Goal: Task Accomplishment & Management: Use online tool/utility

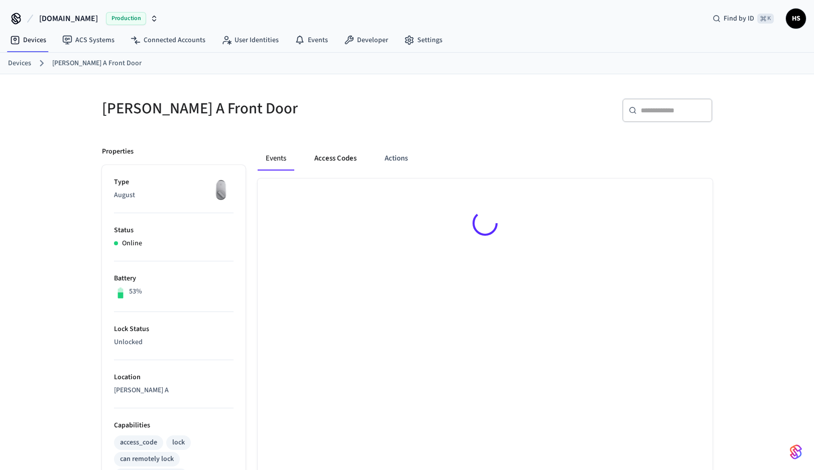
click at [335, 160] on button "Access Codes" at bounding box center [335, 159] width 58 height 24
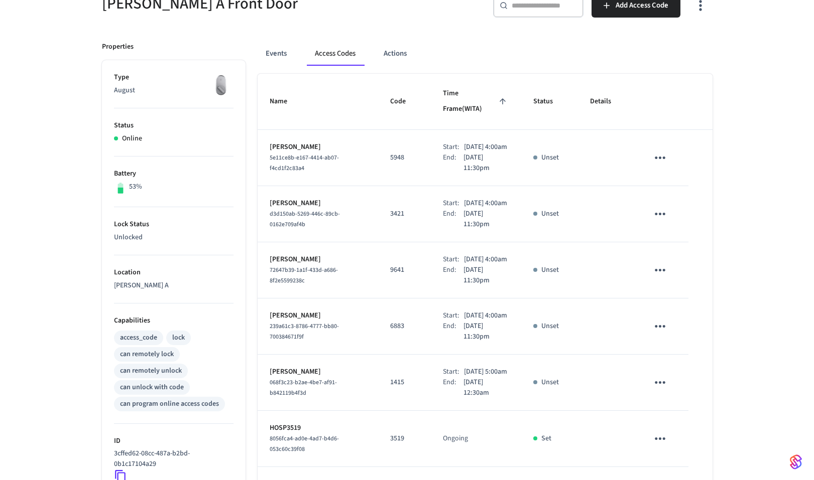
scroll to position [103, 0]
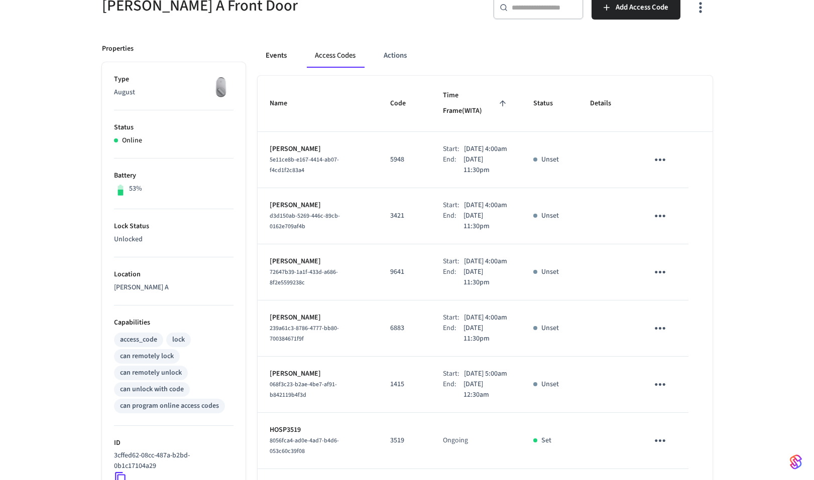
click at [281, 54] on button "Events" at bounding box center [276, 56] width 37 height 24
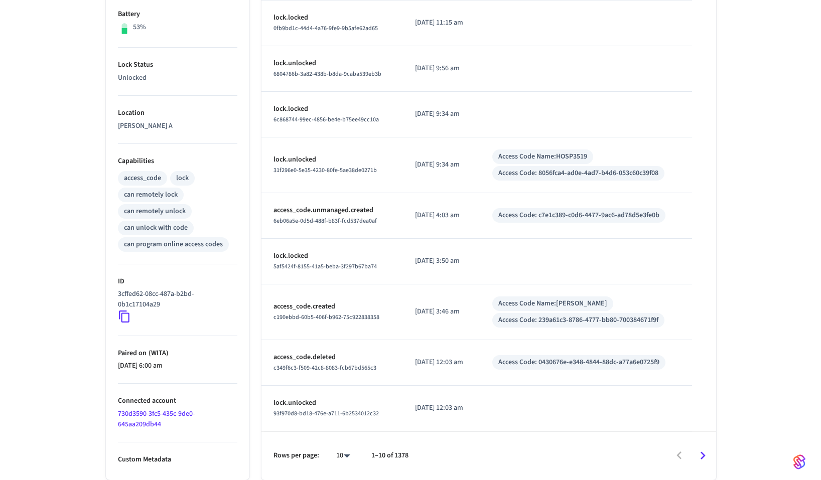
scroll to position [265, 0]
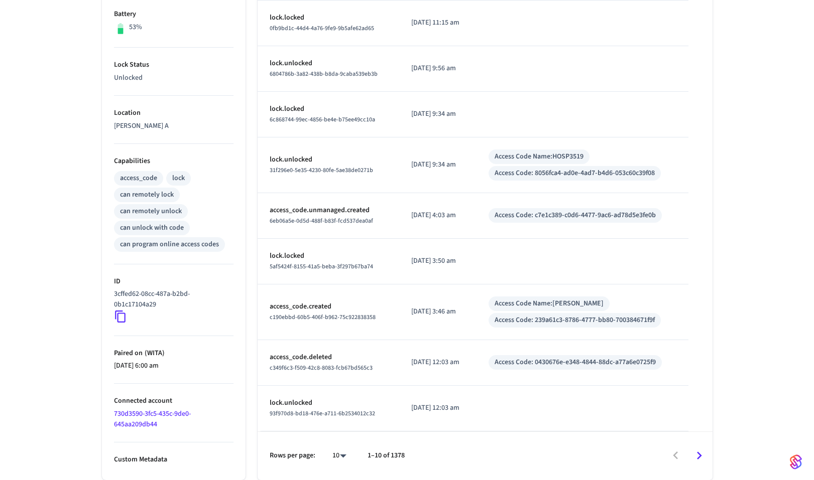
click at [341, 454] on body "[DOMAIN_NAME] Production Find by ID ⌘ K HS Devices ACS Systems Connected Accoun…" at bounding box center [407, 107] width 814 height 745
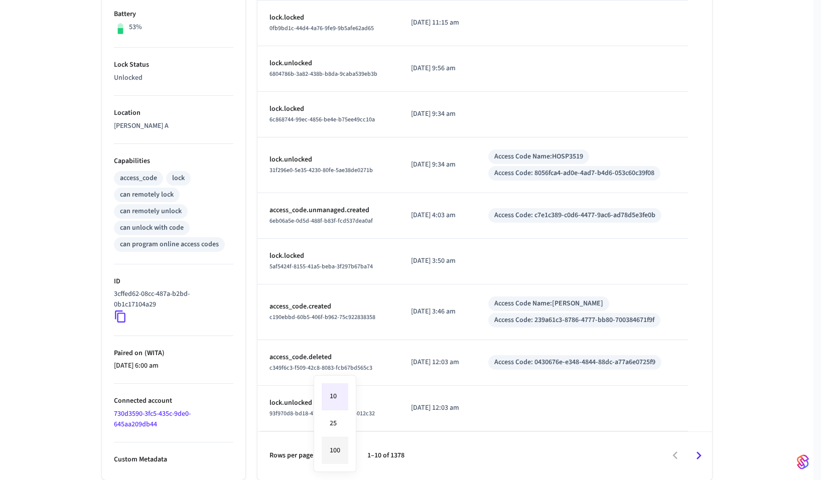
click at [342, 446] on li "100" at bounding box center [335, 451] width 27 height 27
type input "***"
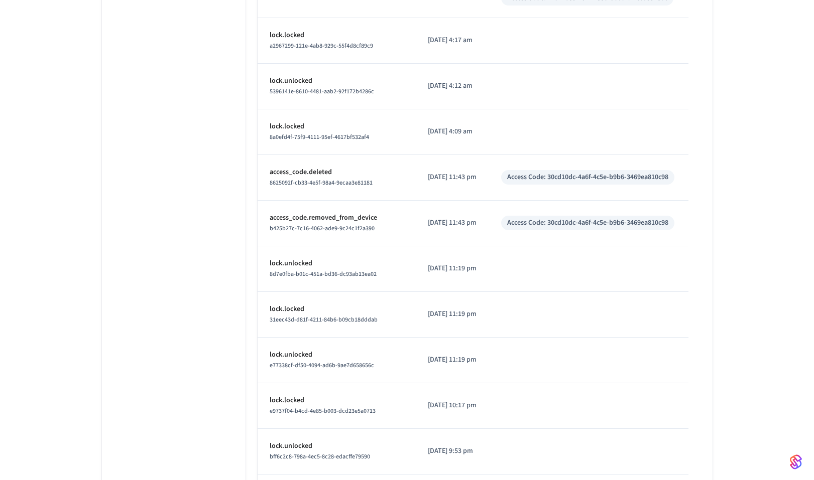
scroll to position [1301, 0]
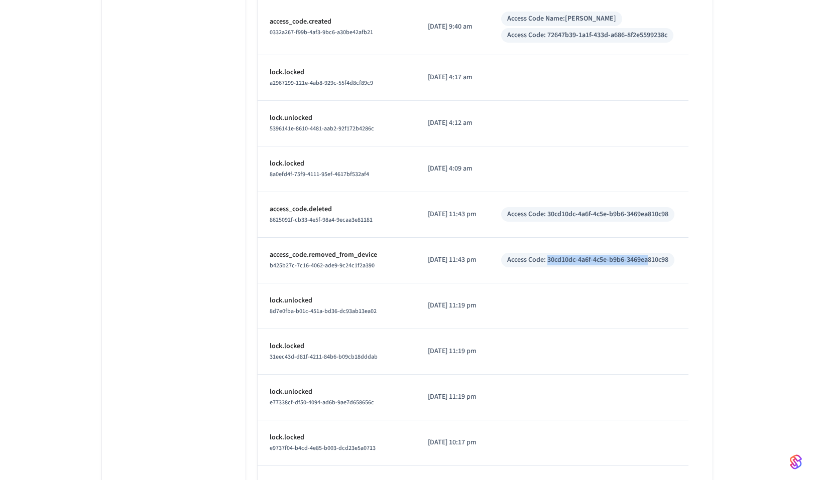
drag, startPoint x: 546, startPoint y: 260, endPoint x: 646, endPoint y: 259, distance: 99.4
click at [646, 259] on div "Access Code: 30cd10dc-4a6f-4c5e-b9b6-3469ea810c98" at bounding box center [587, 260] width 161 height 11
click at [426, 226] on td "[DATE] 11:43 pm" at bounding box center [452, 215] width 73 height 46
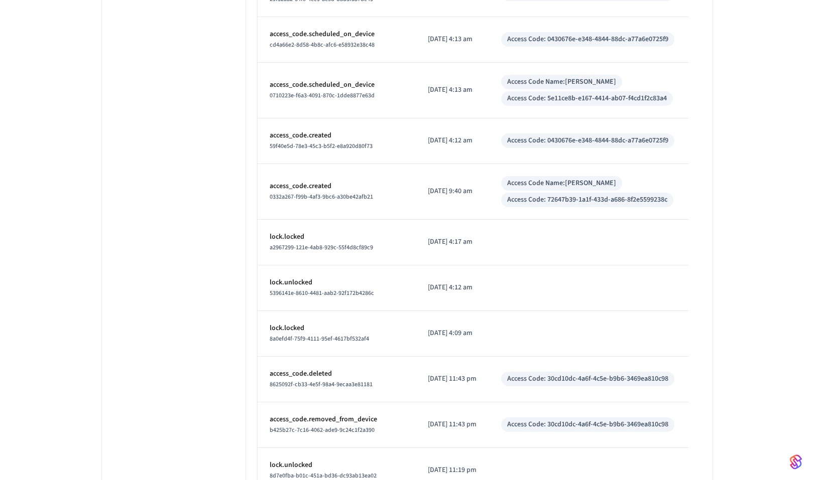
scroll to position [1134, 0]
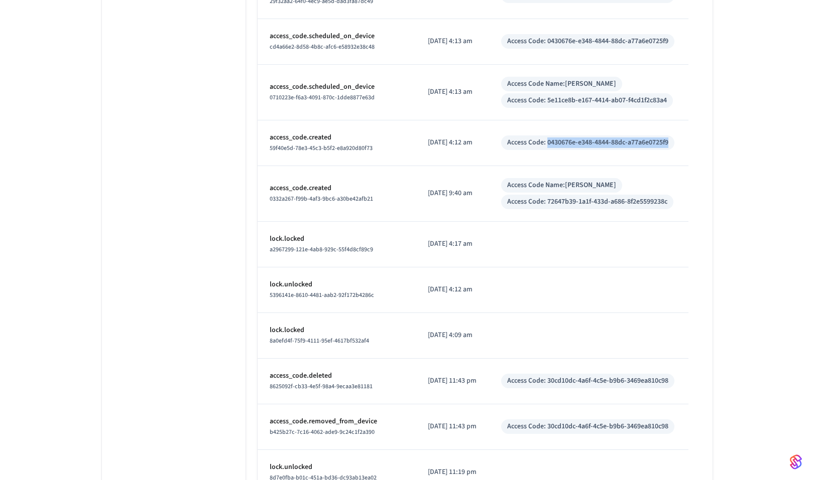
drag, startPoint x: 546, startPoint y: 144, endPoint x: 669, endPoint y: 140, distance: 122.6
click at [669, 140] on div "Access Code: 0430676e-e348-4844-88dc-a77a6e0725f9" at bounding box center [587, 143] width 173 height 15
copy div "0430676e-e348-4844-88dc-a77a6e0725f9"
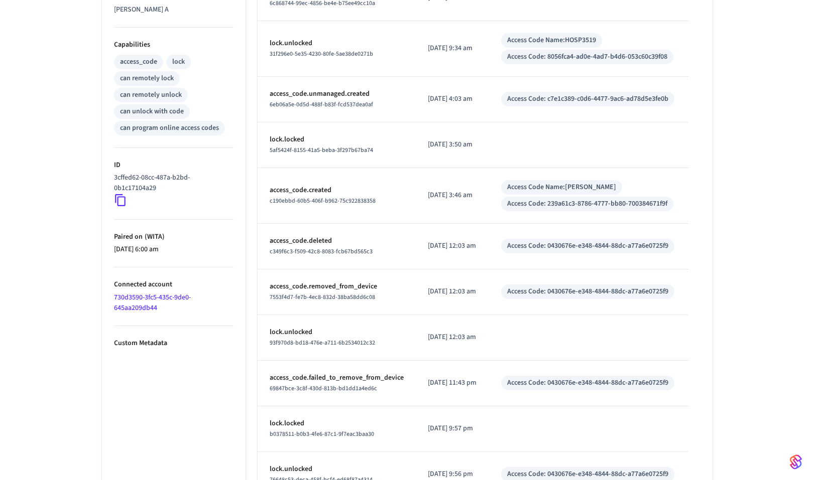
scroll to position [0, 0]
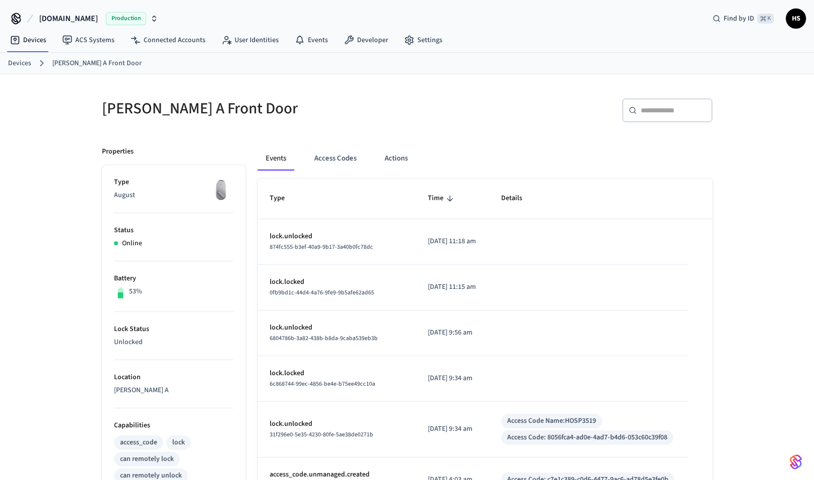
click at [666, 112] on input "text" at bounding box center [673, 110] width 65 height 10
paste input "**********"
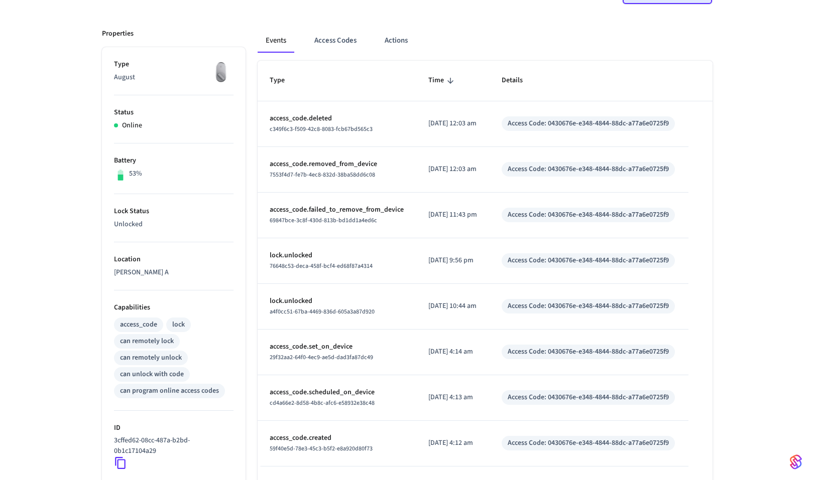
scroll to position [118, 0]
type input "**********"
